Goal: Task Accomplishment & Management: Complete application form

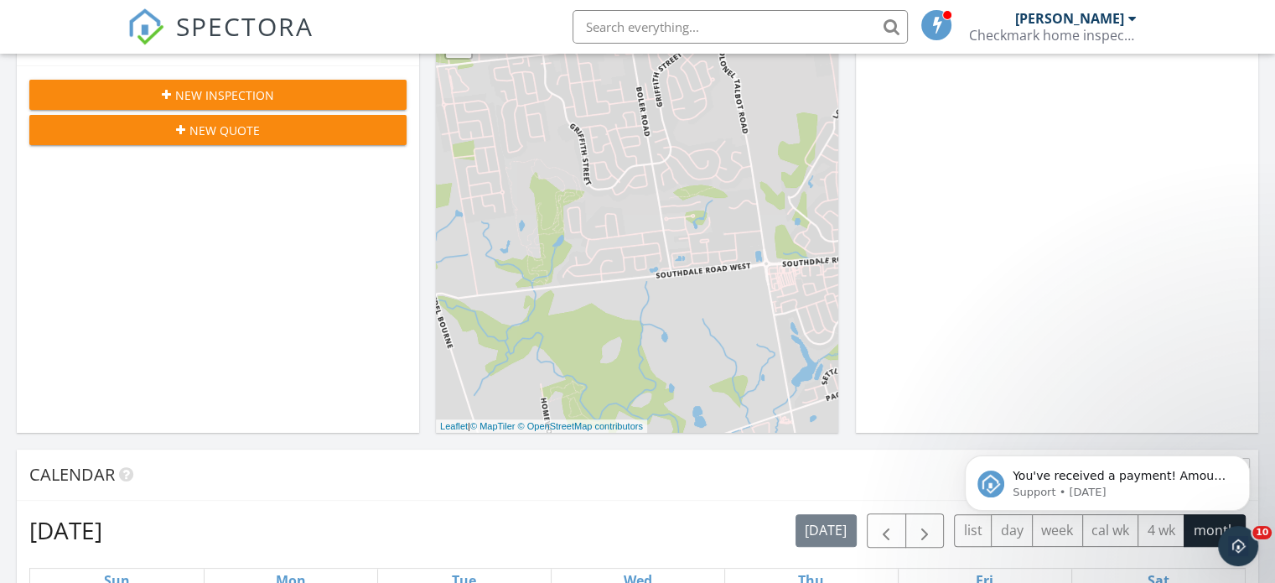
scroll to position [288, 0]
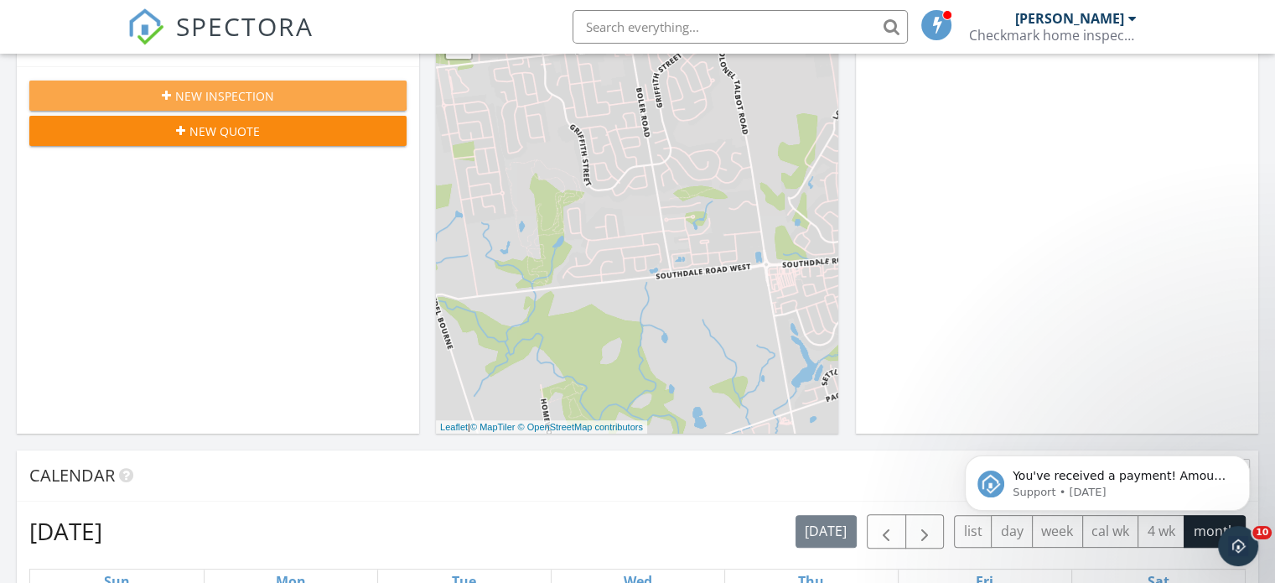
click at [288, 97] on div "New Inspection" at bounding box center [218, 96] width 350 height 18
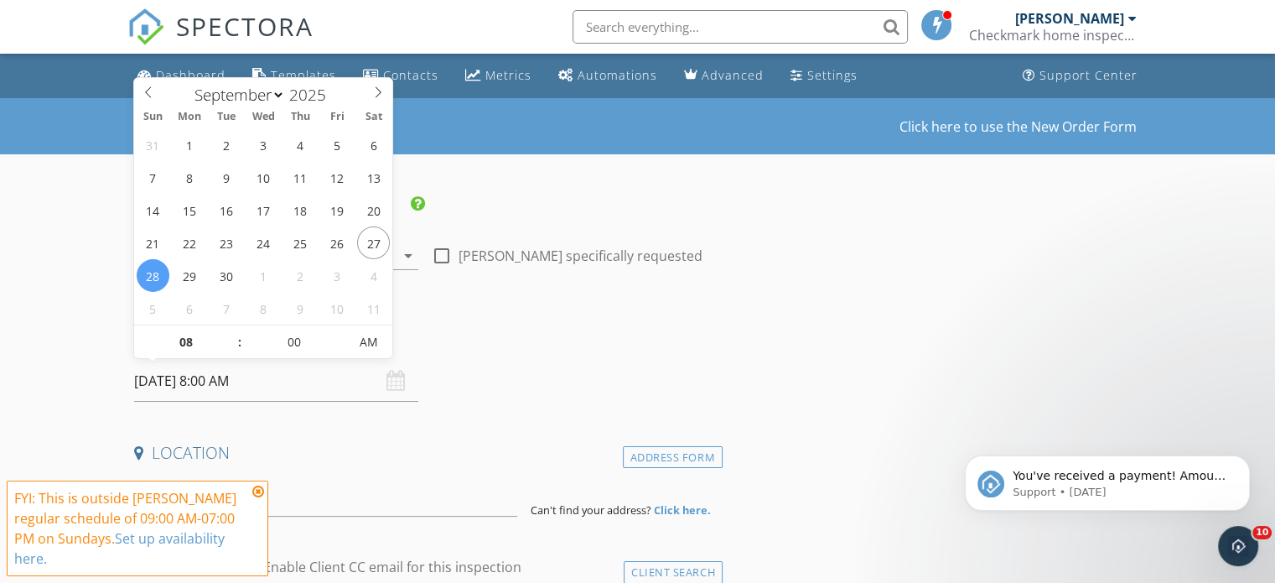
click at [216, 381] on input "[DATE] 8:00 AM" at bounding box center [276, 381] width 284 height 41
type input "[DATE] 8:00 AM"
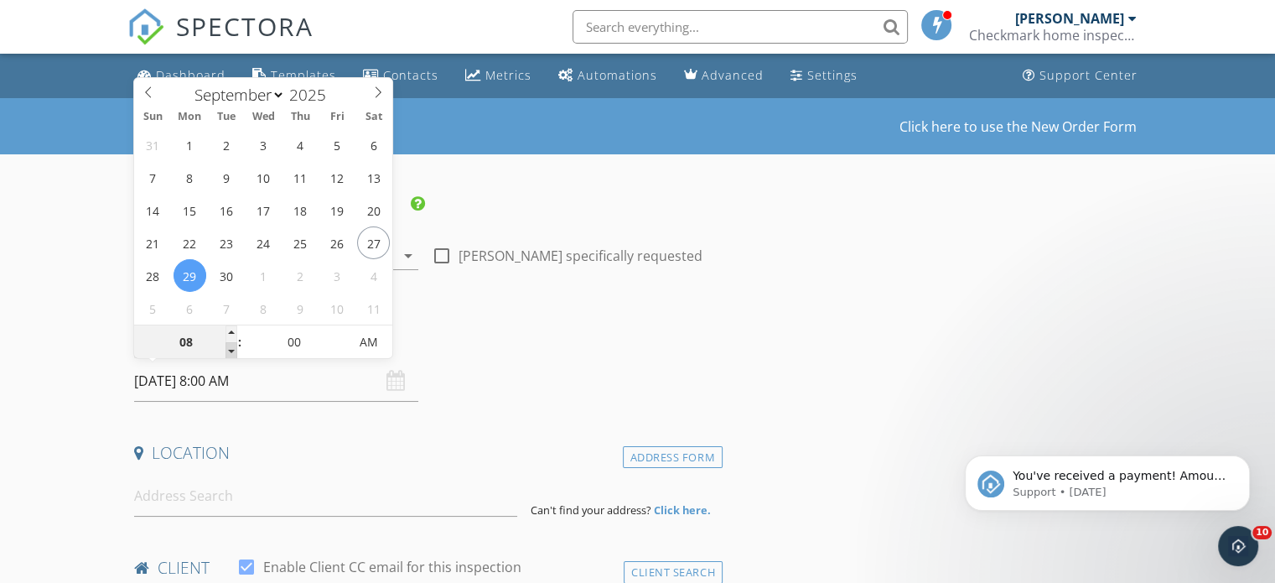
type input "07"
type input "[DATE] 7:00 AM"
click at [231, 348] on span at bounding box center [232, 350] width 12 height 17
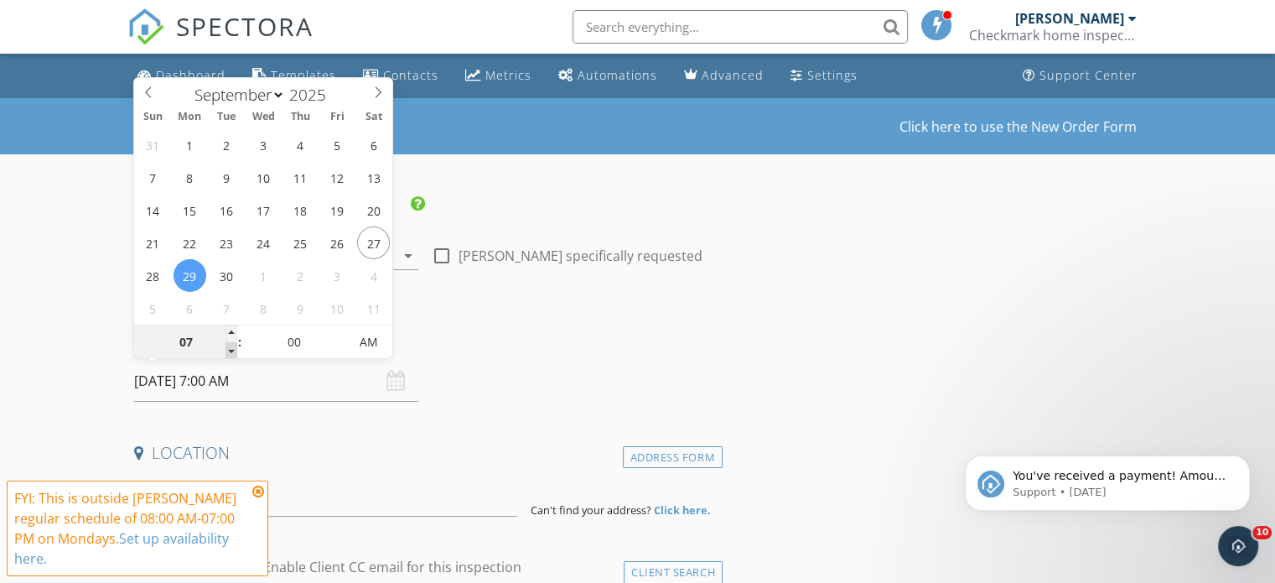
type input "06"
type input "[DATE] 6:00 AM"
click at [231, 348] on span at bounding box center [232, 350] width 12 height 17
type input "05"
click at [231, 348] on span at bounding box center [232, 350] width 12 height 17
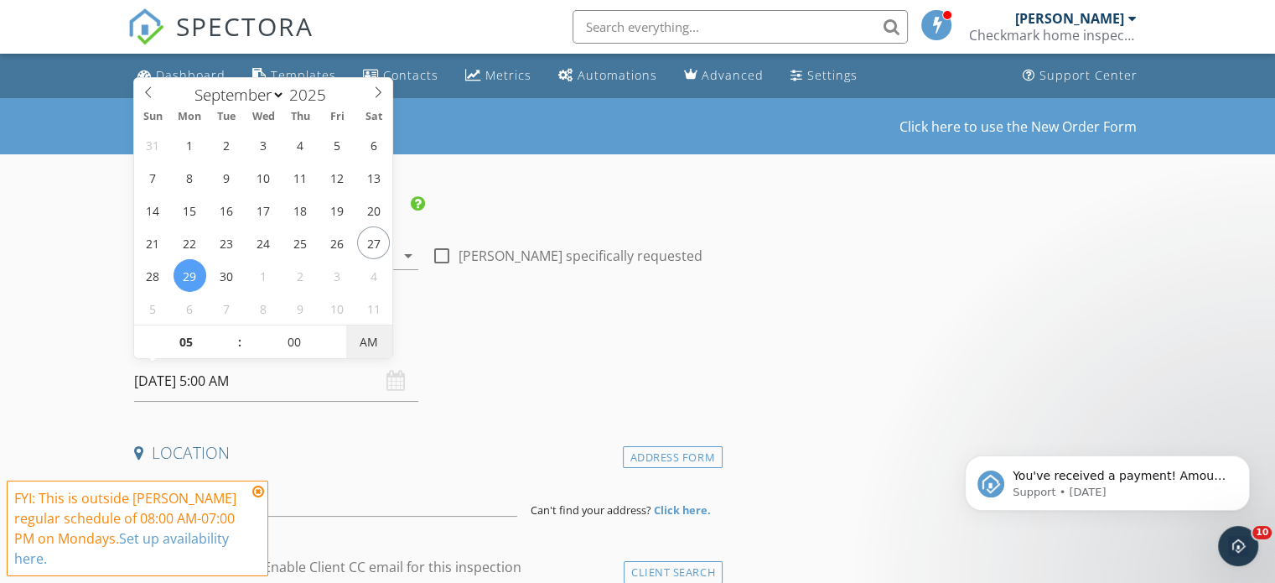
type input "[DATE] 5:00 PM"
click at [369, 340] on span "PM" at bounding box center [369, 342] width 46 height 34
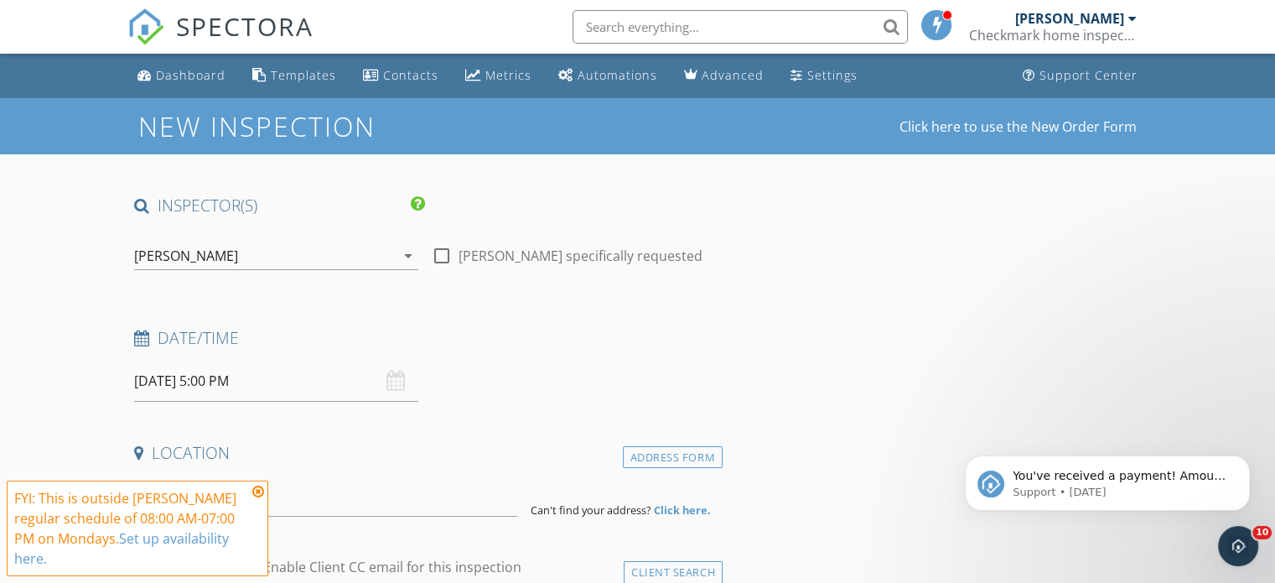
click at [487, 334] on h4 "Date/Time" at bounding box center [425, 338] width 582 height 22
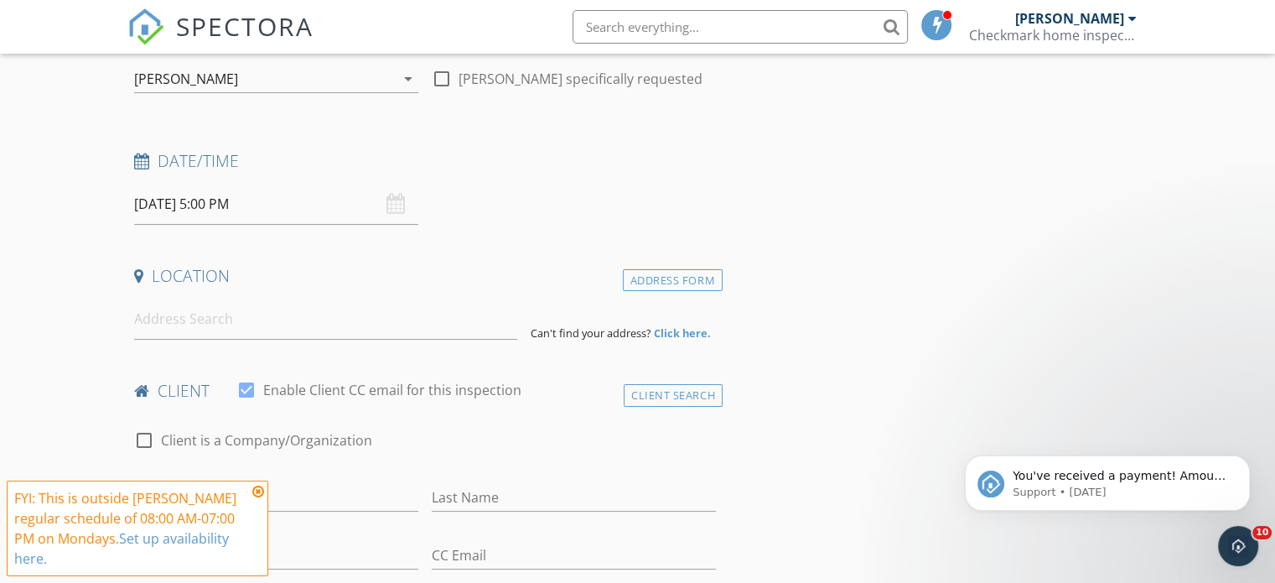
scroll to position [178, 0]
click at [372, 320] on input at bounding box center [325, 318] width 383 height 41
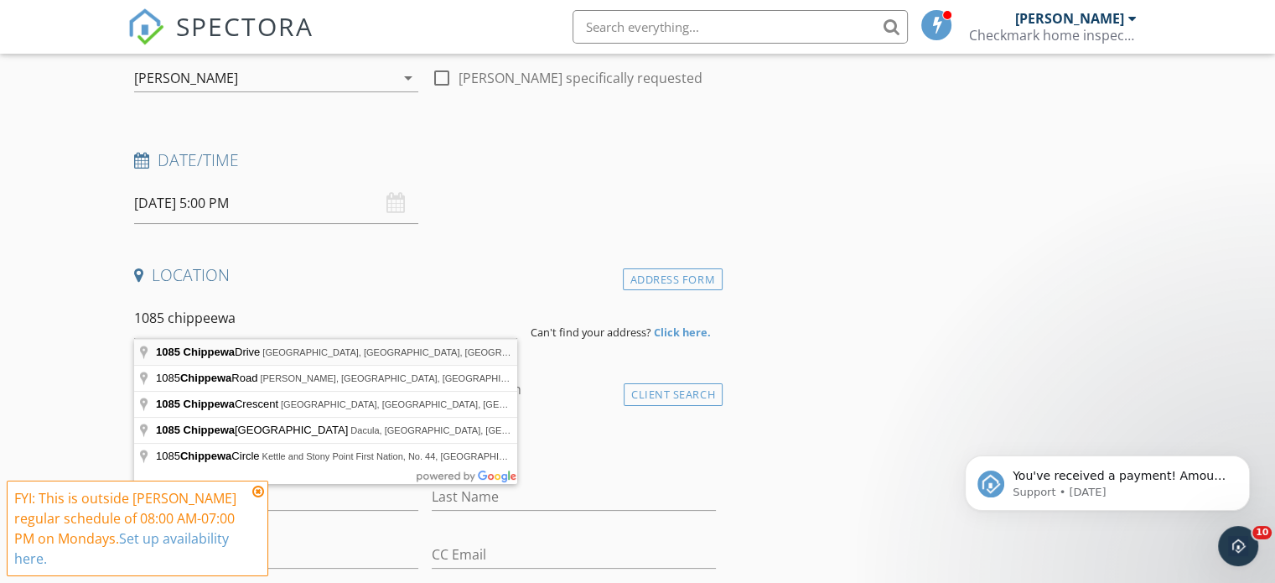
type input "1085 Chippewa Drive, London, ON, Canada"
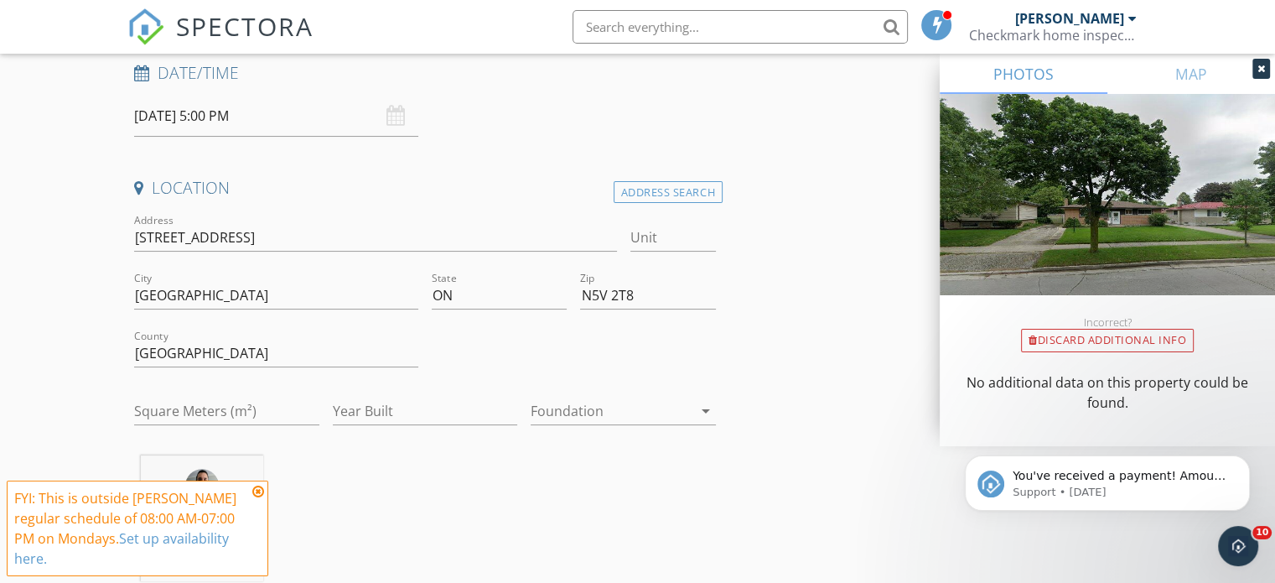
scroll to position [277, 0]
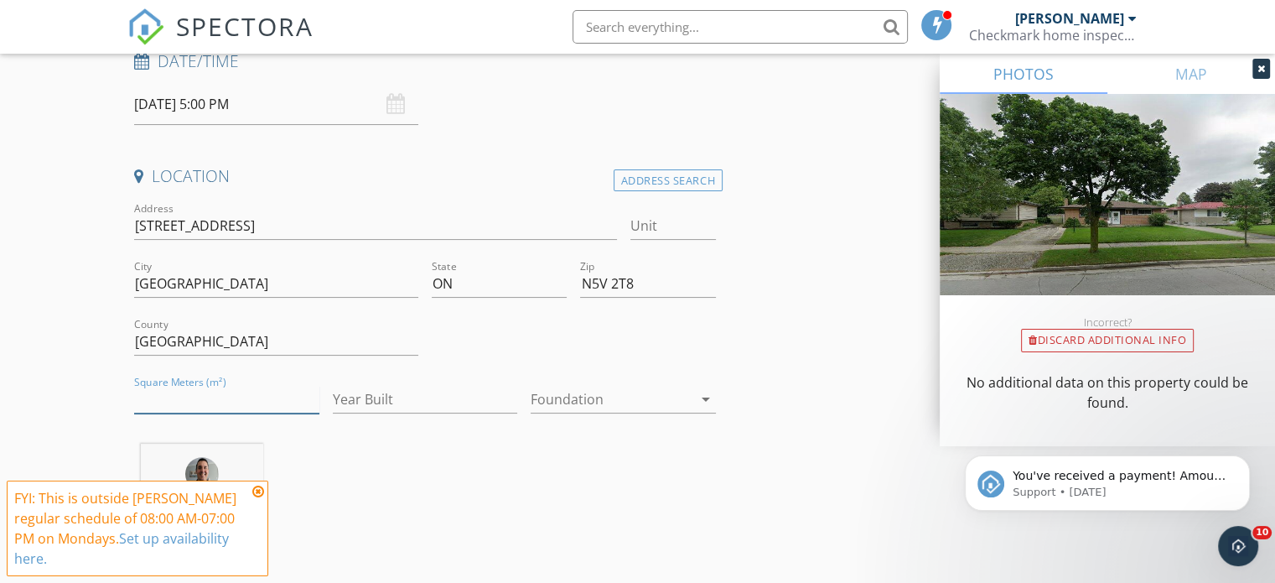
click at [216, 407] on input "Square Meters (m²)" at bounding box center [226, 400] width 185 height 28
type input "1100"
click at [367, 402] on input "Year Built" at bounding box center [425, 400] width 185 height 28
type input "1960"
click at [563, 392] on div at bounding box center [612, 399] width 162 height 27
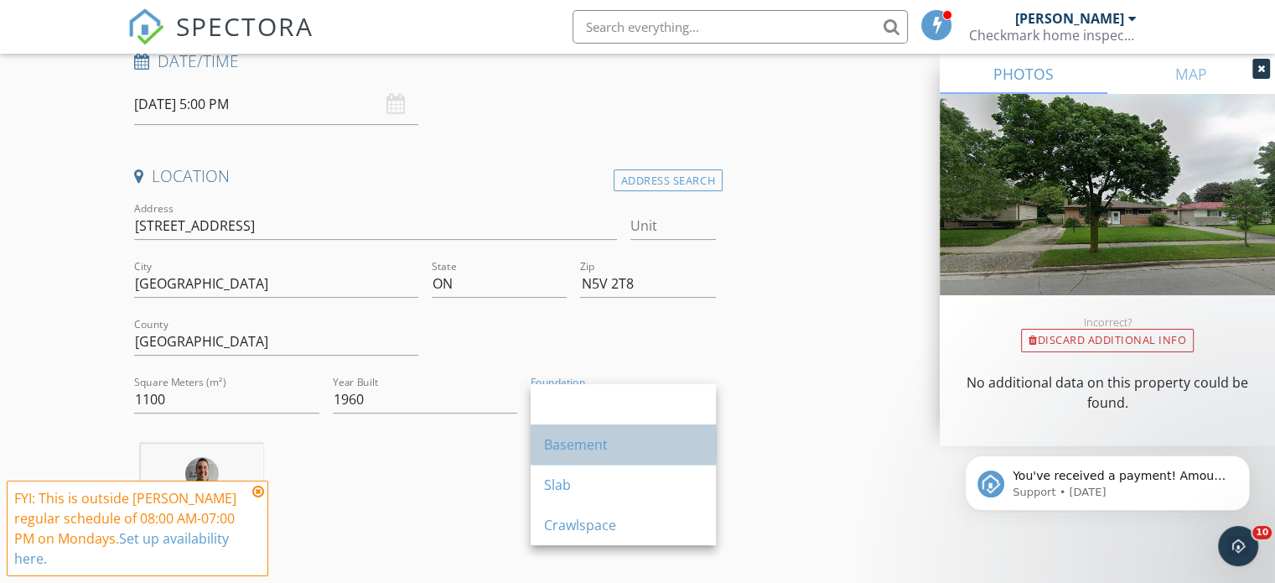
click at [564, 442] on div "Basement" at bounding box center [623, 444] width 158 height 20
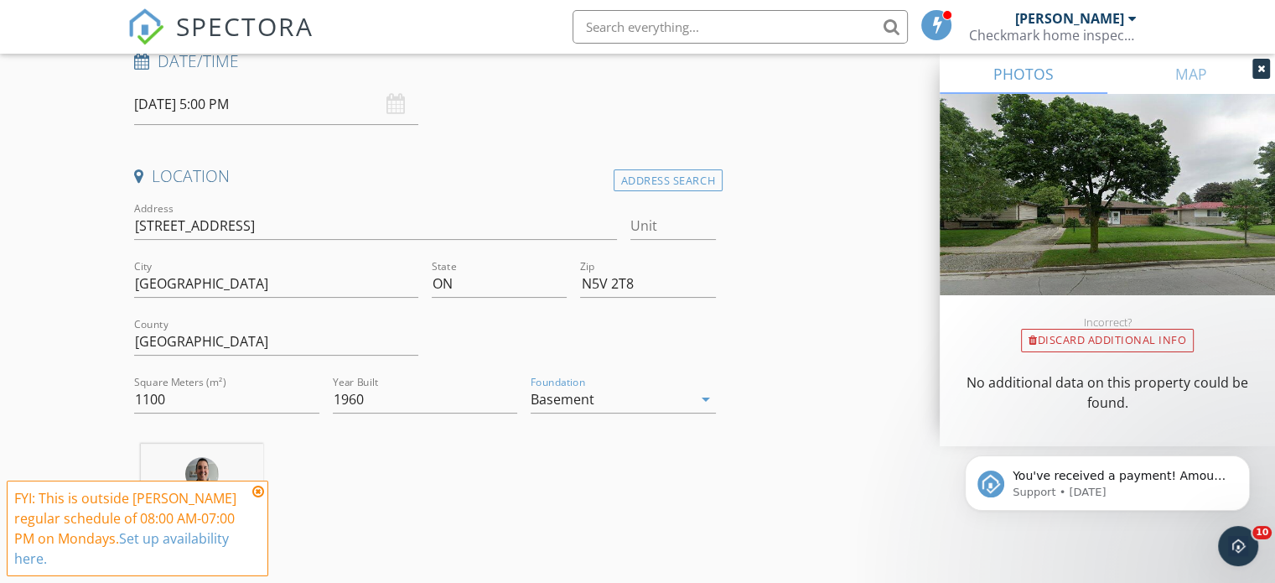
click at [261, 495] on icon at bounding box center [258, 491] width 12 height 13
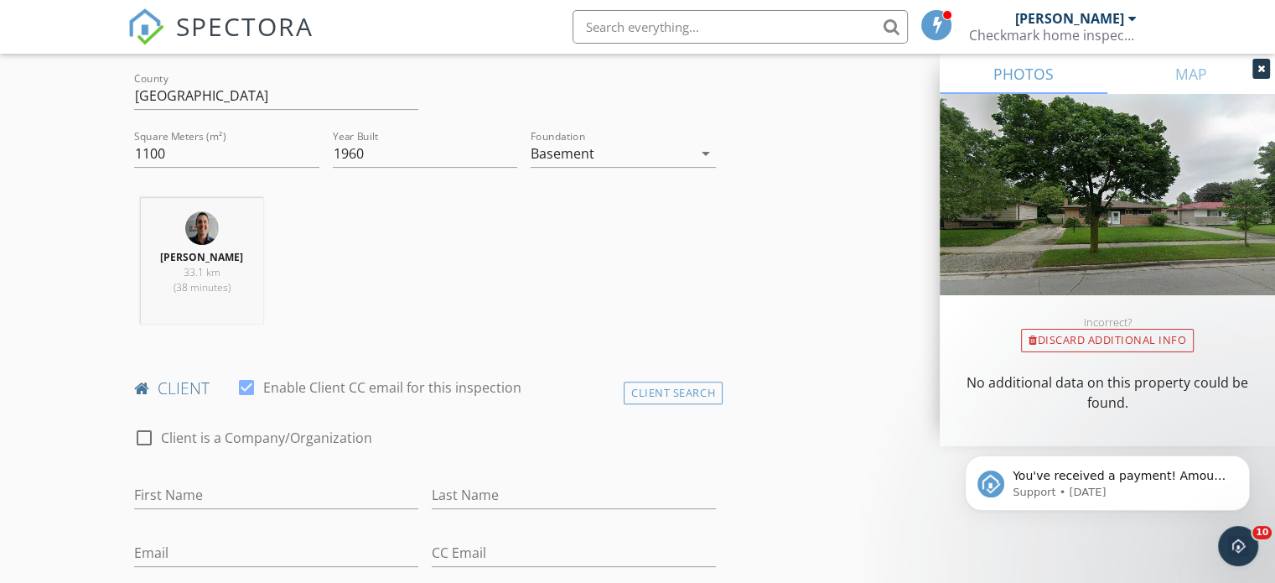
scroll to position [640, 0]
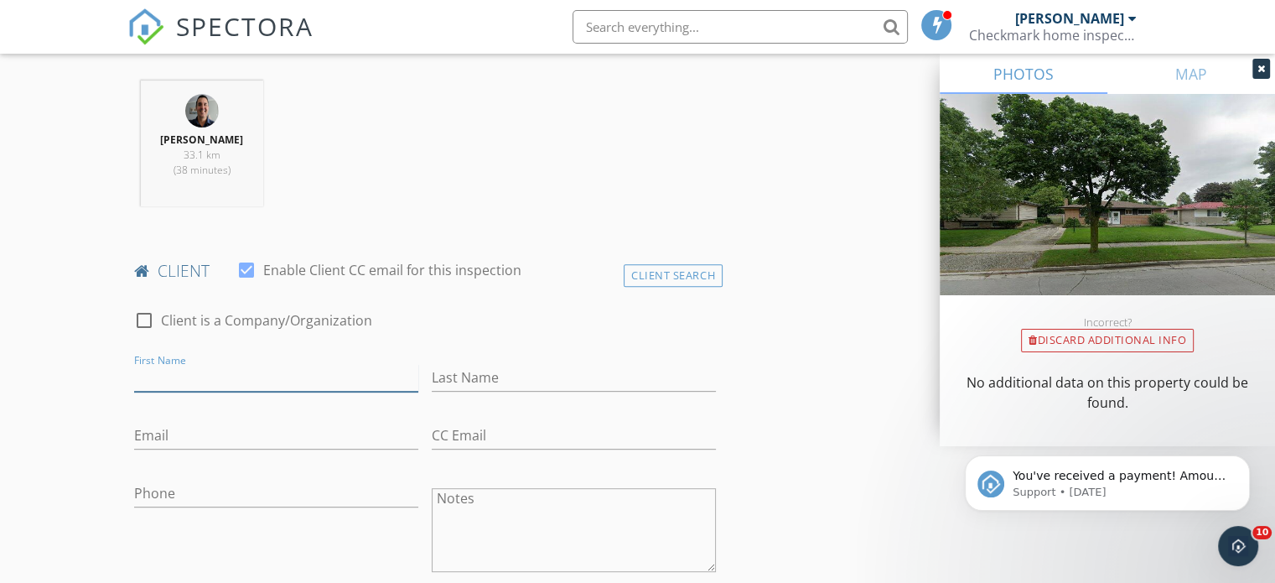
click at [276, 379] on input "First Name" at bounding box center [276, 378] width 284 height 28
type input "Justin"
type input "Ta"
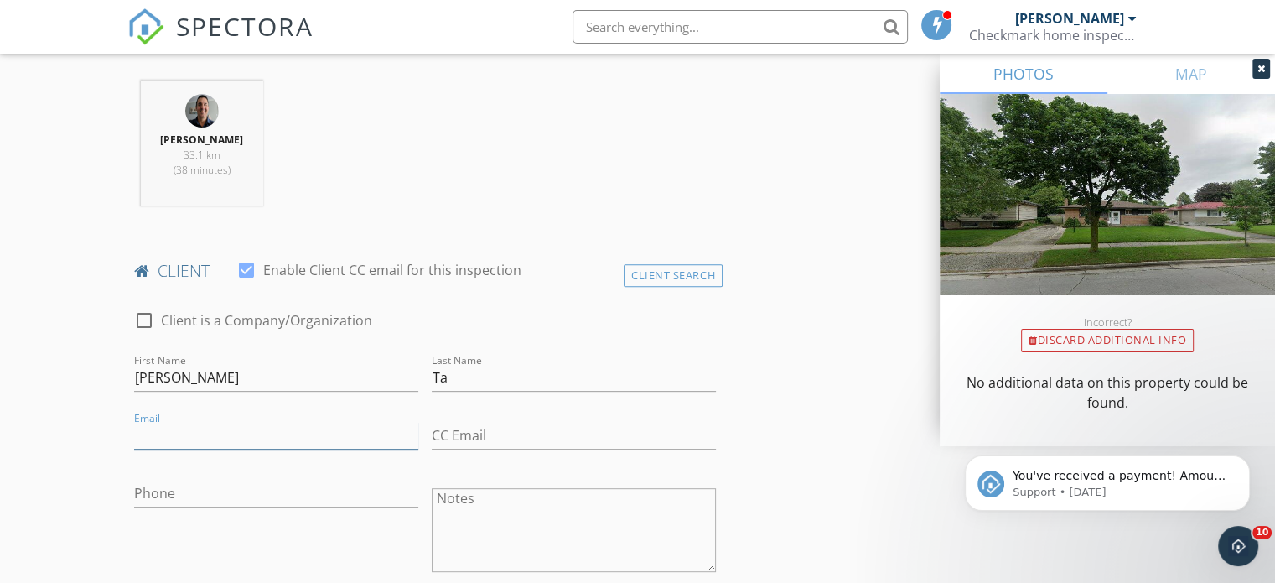
click at [257, 433] on input "Email" at bounding box center [276, 436] width 284 height 28
type input "tatrungkhoi@hotmail.com"
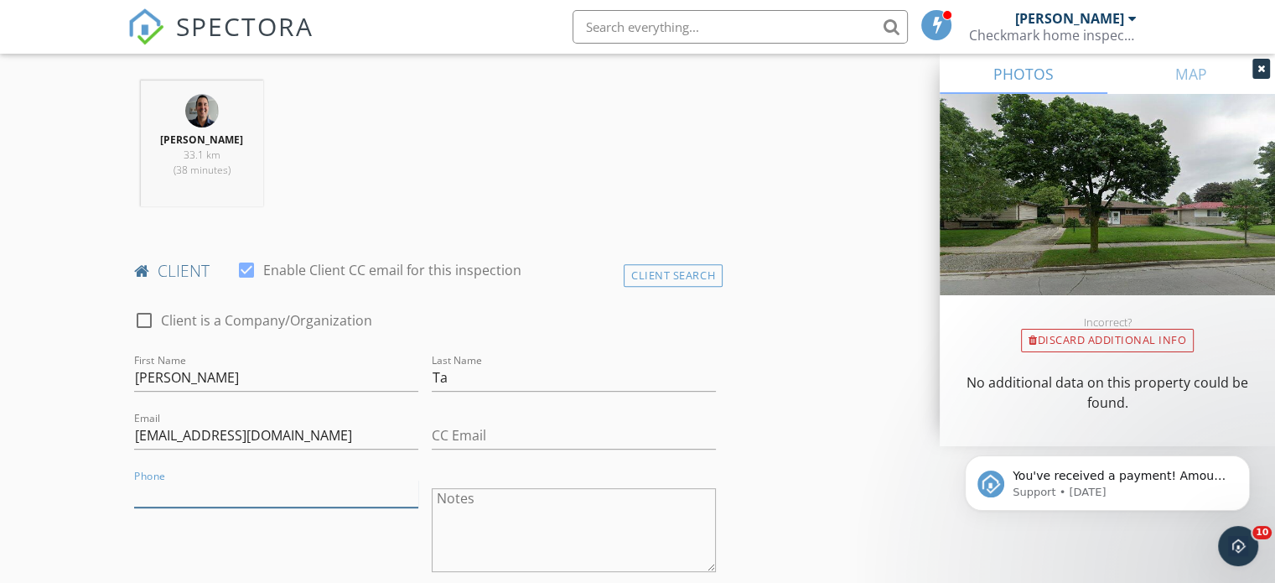
click at [208, 485] on input "Phone" at bounding box center [276, 494] width 284 height 28
type input "519-697-0092"
click at [454, 439] on input "CC Email" at bounding box center [574, 436] width 284 height 28
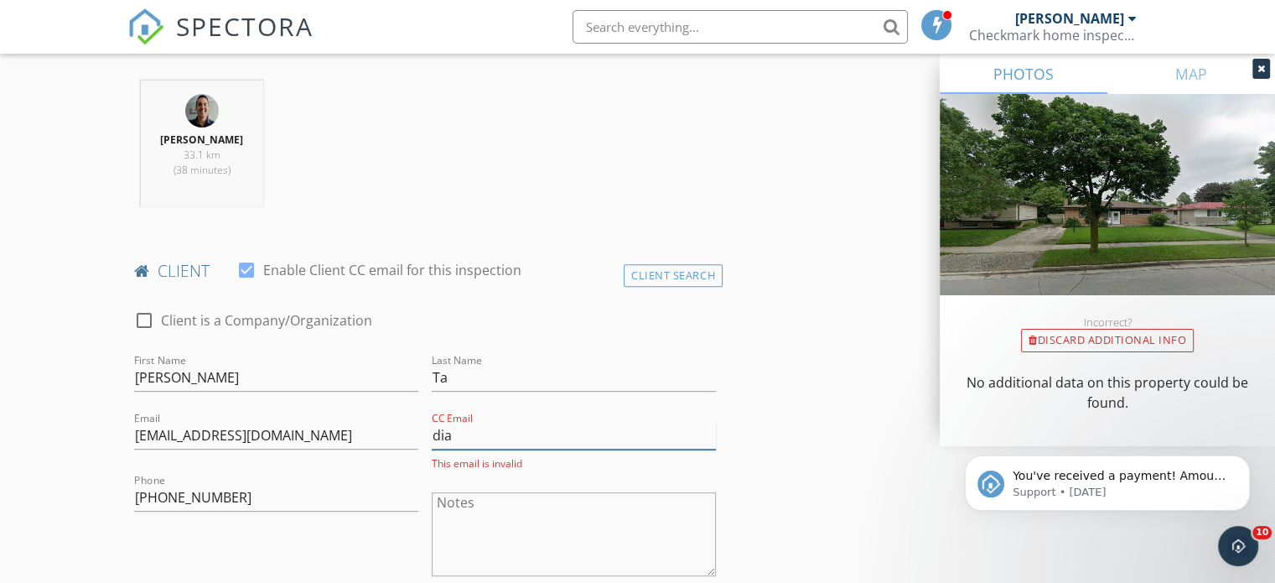
type input "diannethibui@gmail.com"
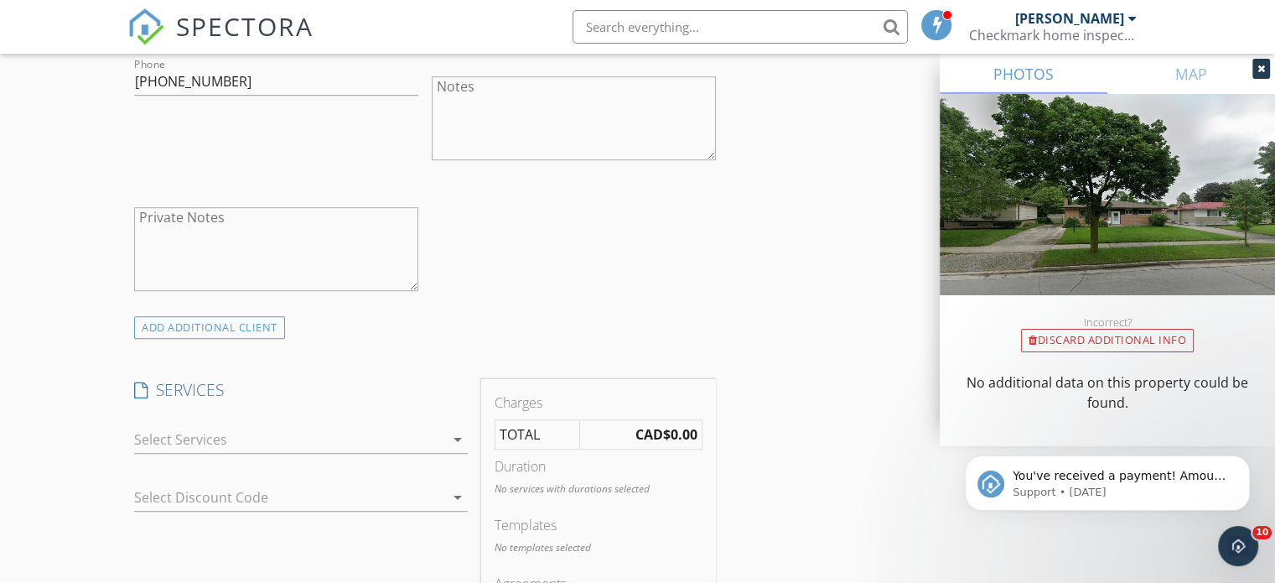
scroll to position [1052, 0]
click at [433, 444] on div at bounding box center [289, 438] width 310 height 27
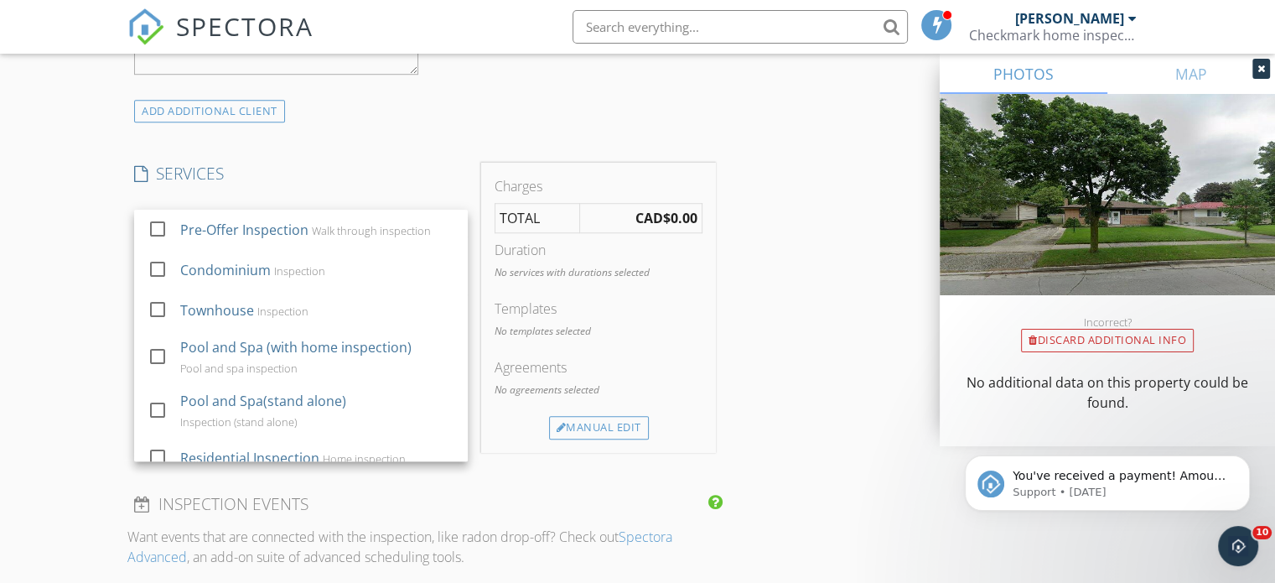
scroll to position [1284, 0]
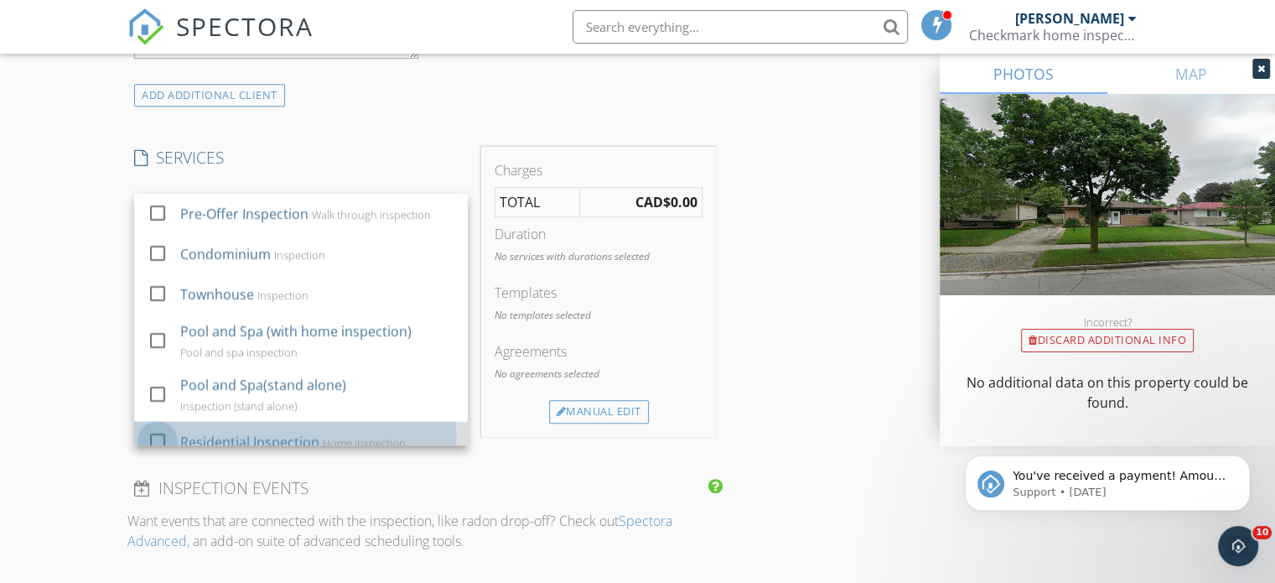
click at [160, 435] on div at bounding box center [157, 441] width 29 height 29
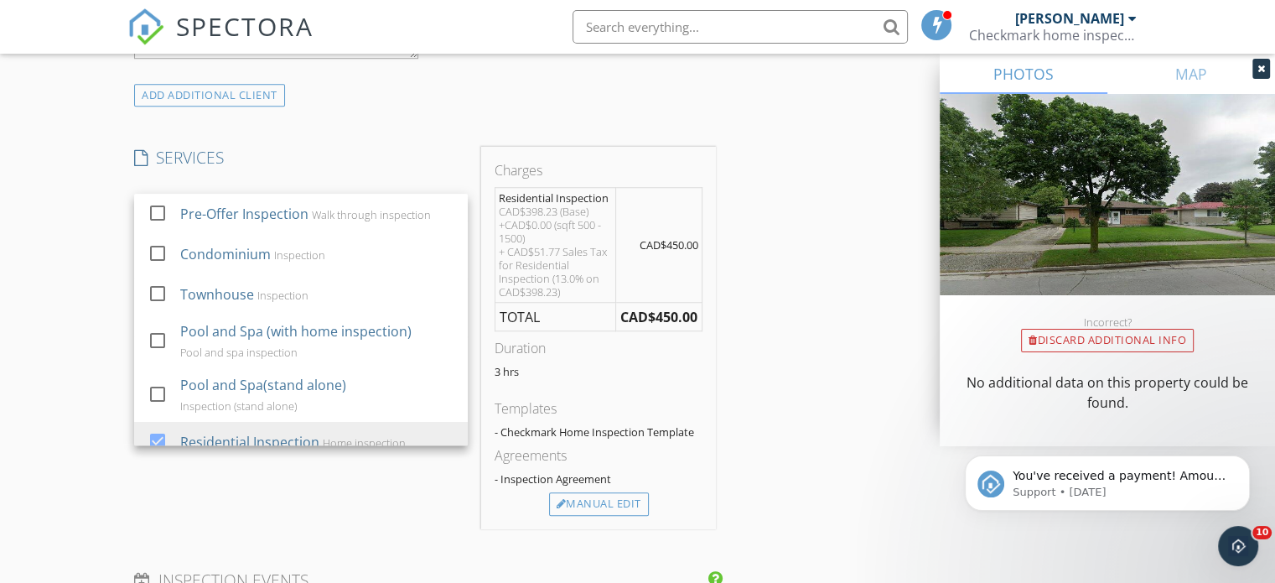
click at [73, 403] on div "New Inspection Click here to use the New Order Form INSPECTOR(S) check_box Mark…" at bounding box center [637, 303] width 1275 height 2978
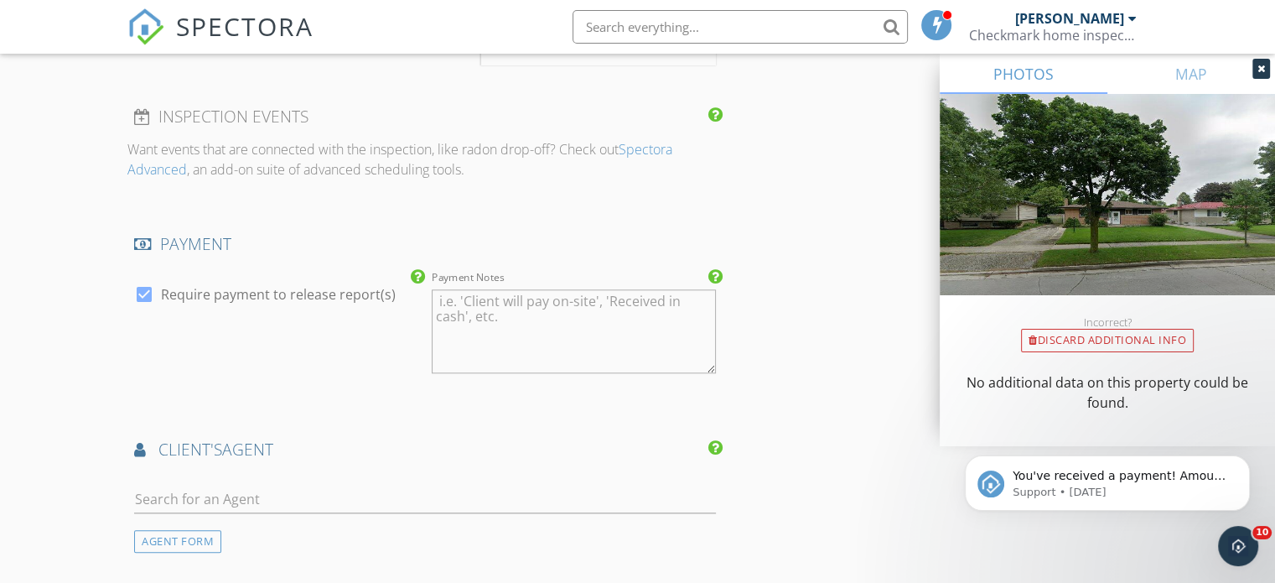
scroll to position [1773, 0]
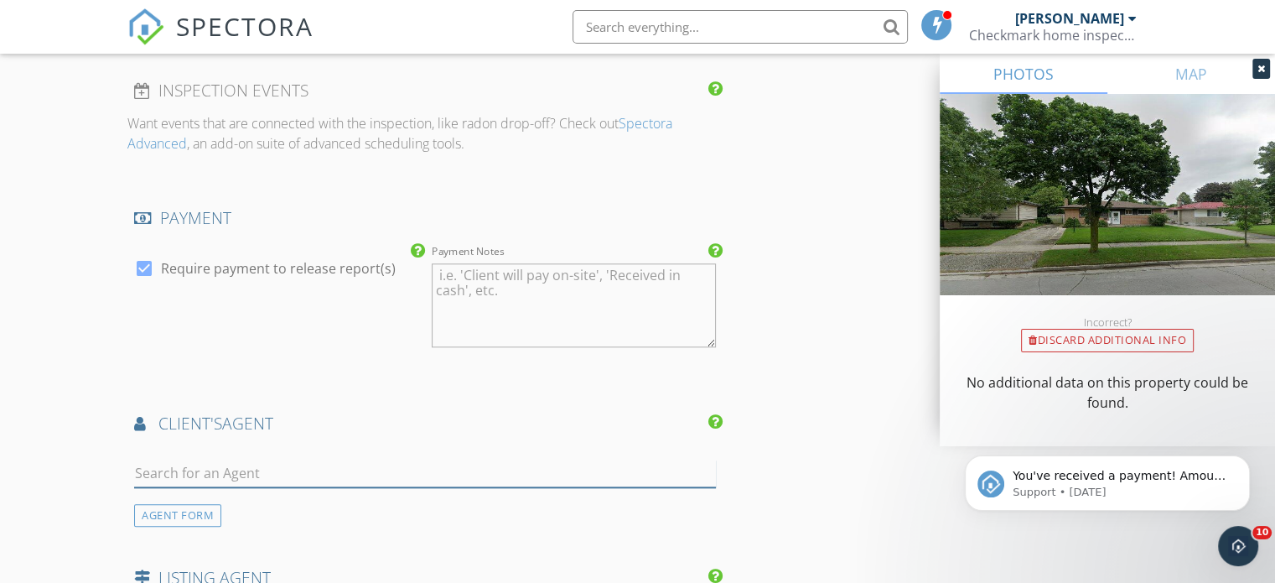
click at [215, 459] on input "text" at bounding box center [425, 473] width 582 height 28
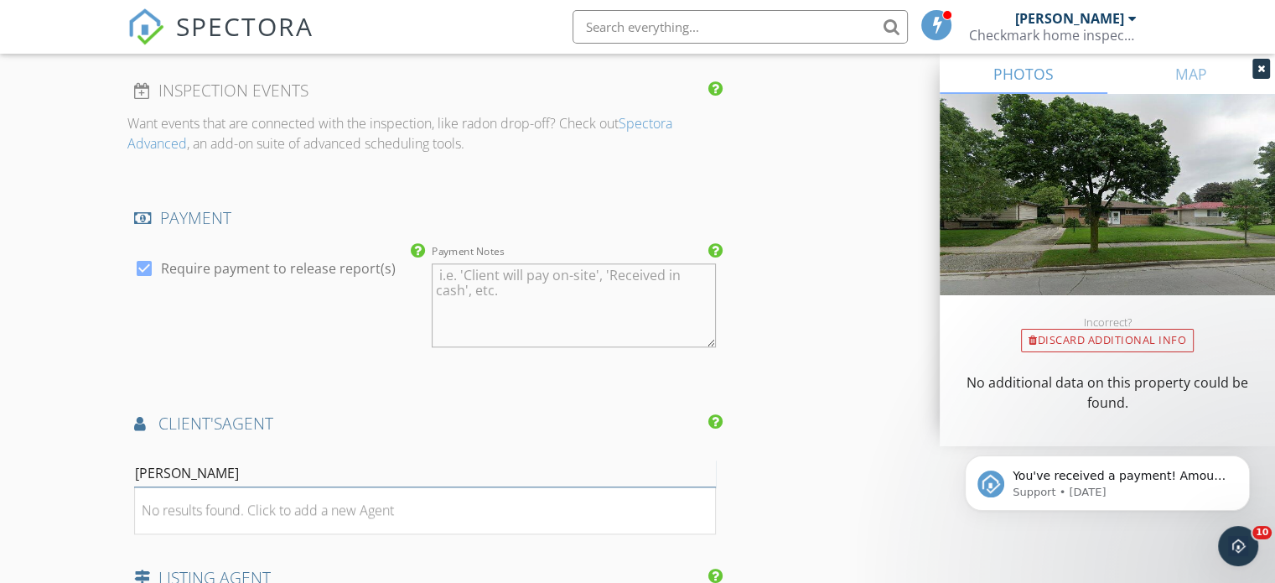
type input "Dianne Bui"
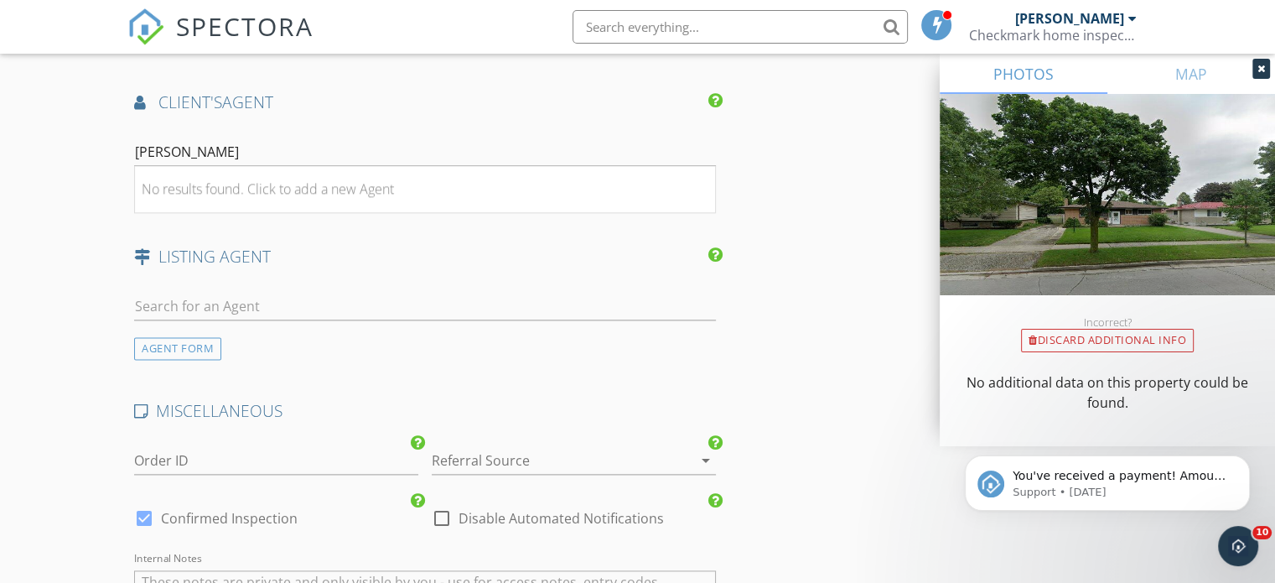
click at [467, 447] on div at bounding box center [550, 460] width 237 height 27
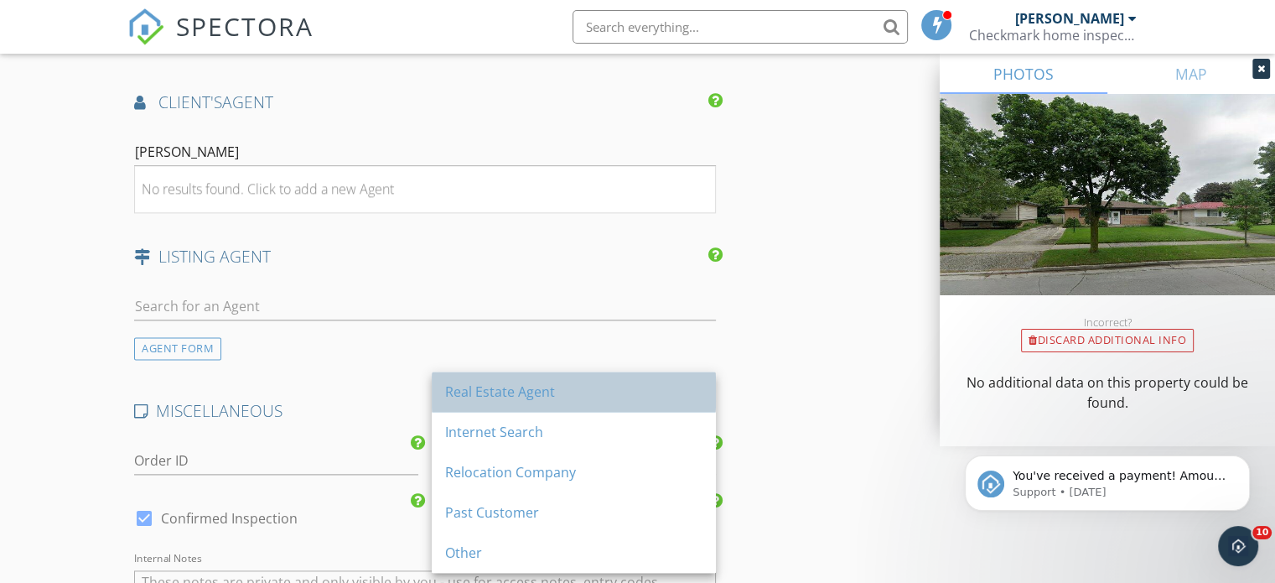
click at [485, 389] on div "Real Estate Agent" at bounding box center [573, 392] width 257 height 20
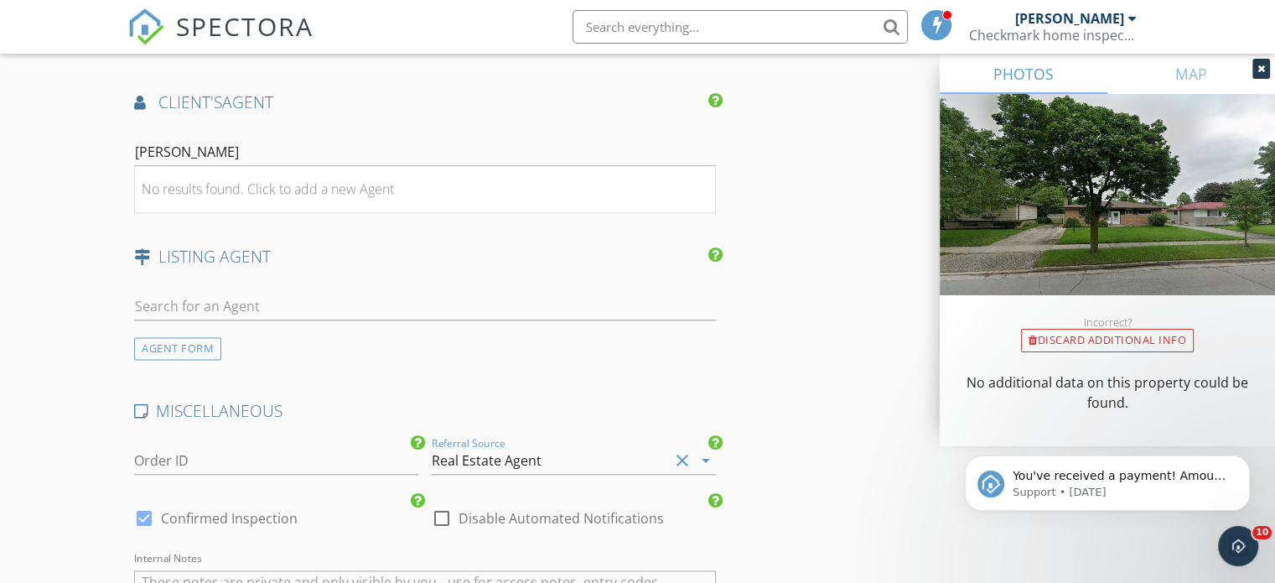
scroll to position [2489, 0]
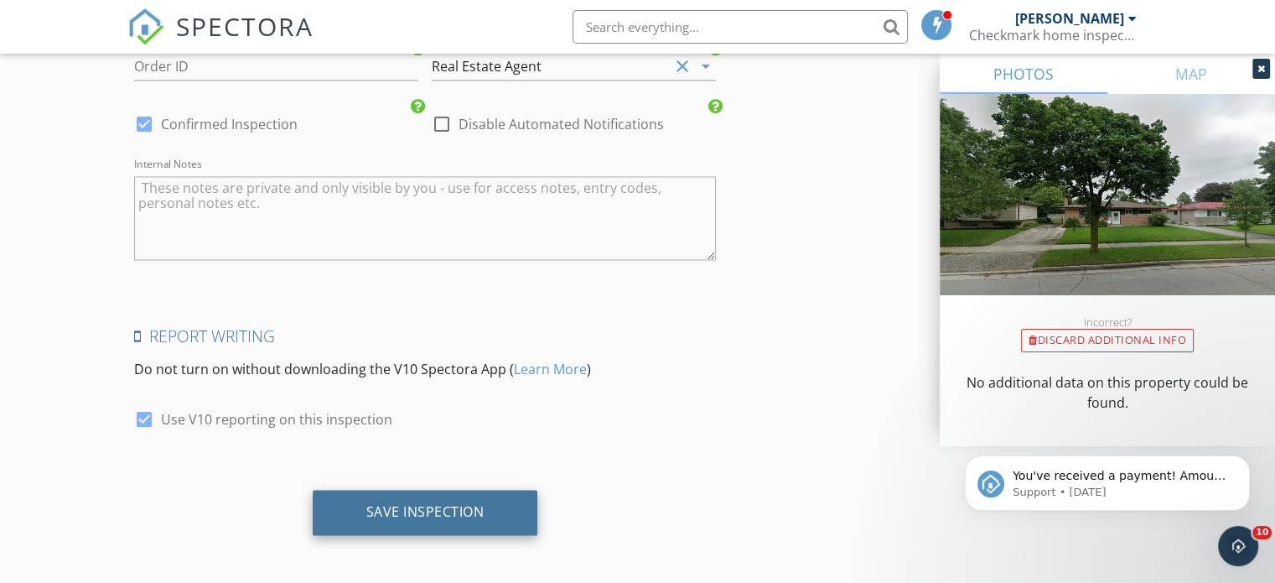
click at [460, 495] on div "Save Inspection" at bounding box center [426, 512] width 226 height 45
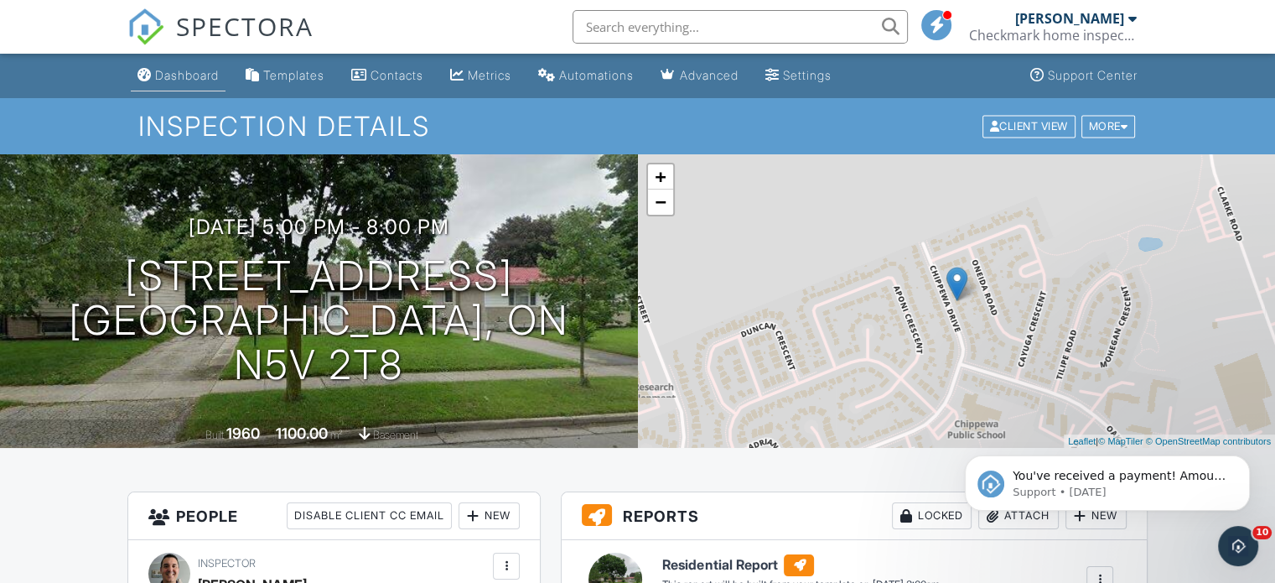
click at [194, 89] on link "Dashboard" at bounding box center [178, 75] width 95 height 31
